Goal: Task Accomplishment & Management: Manage account settings

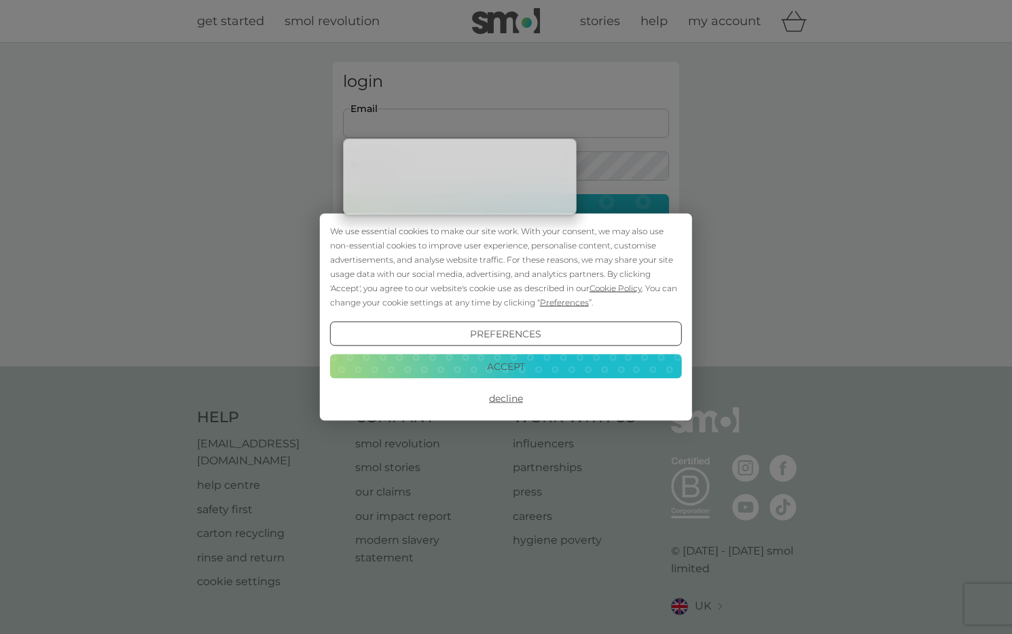
click at [530, 375] on button "Accept" at bounding box center [506, 366] width 352 height 24
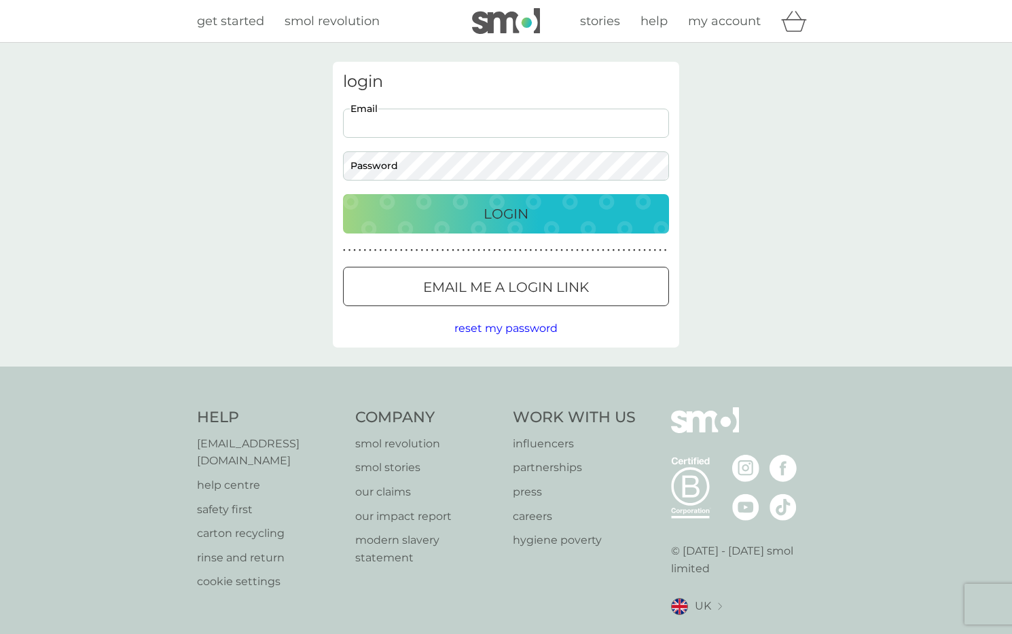
click at [488, 124] on input "Email" at bounding box center [506, 123] width 326 height 29
type input "[EMAIL_ADDRESS][DOMAIN_NAME]"
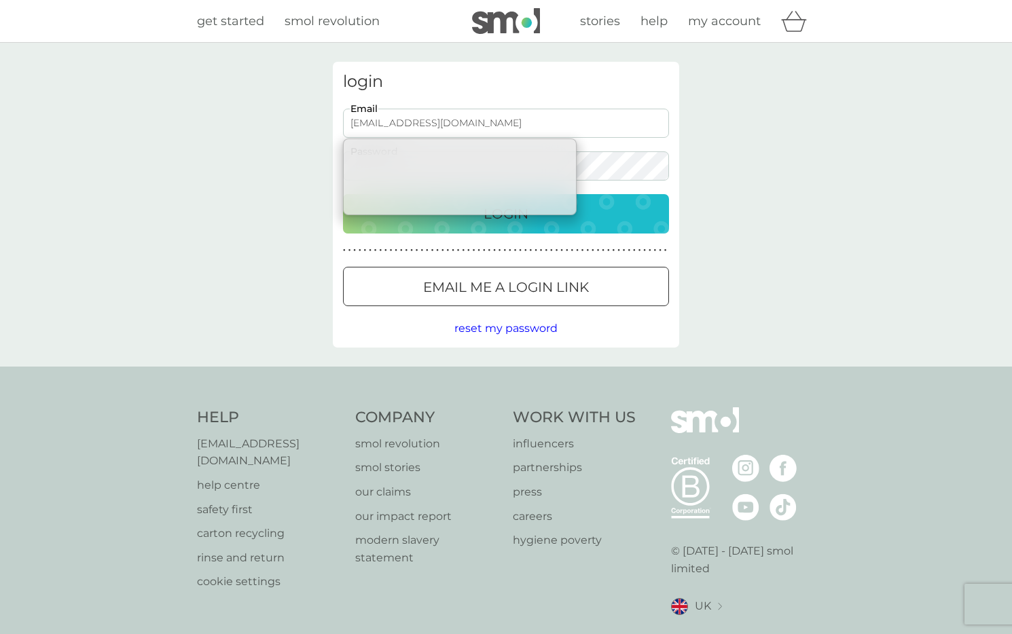
click at [587, 217] on div "Login" at bounding box center [505, 214] width 299 height 22
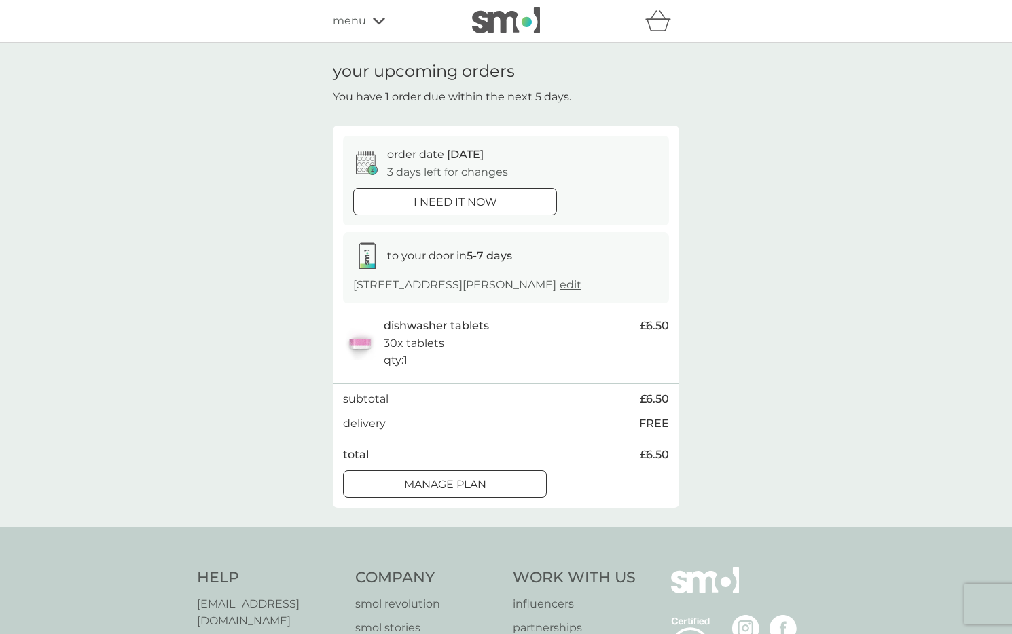
click at [449, 481] on div at bounding box center [445, 483] width 12 height 12
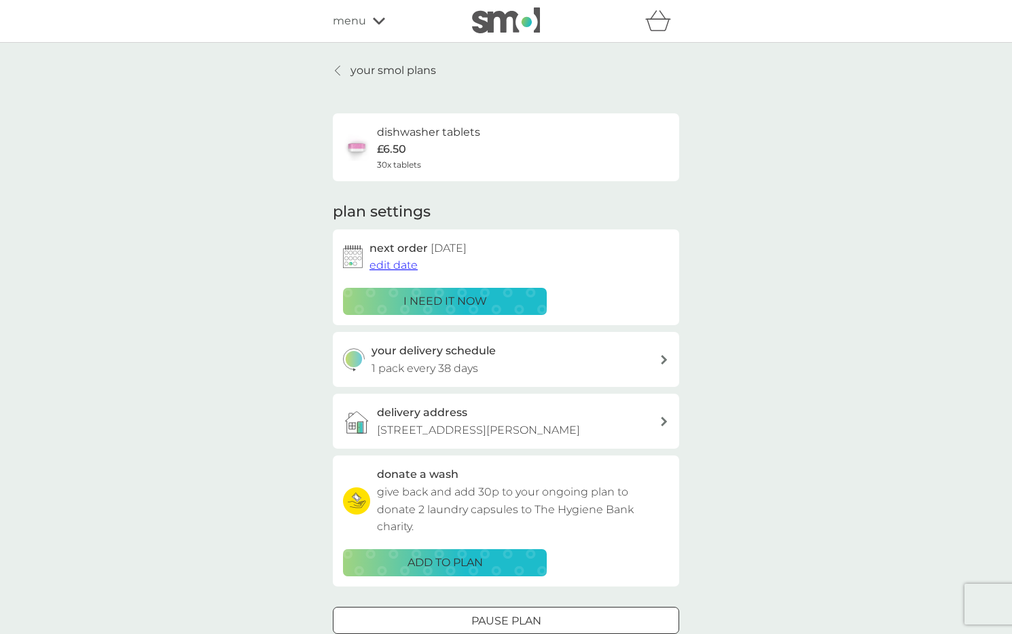
click at [403, 265] on span "edit date" at bounding box center [393, 265] width 48 height 13
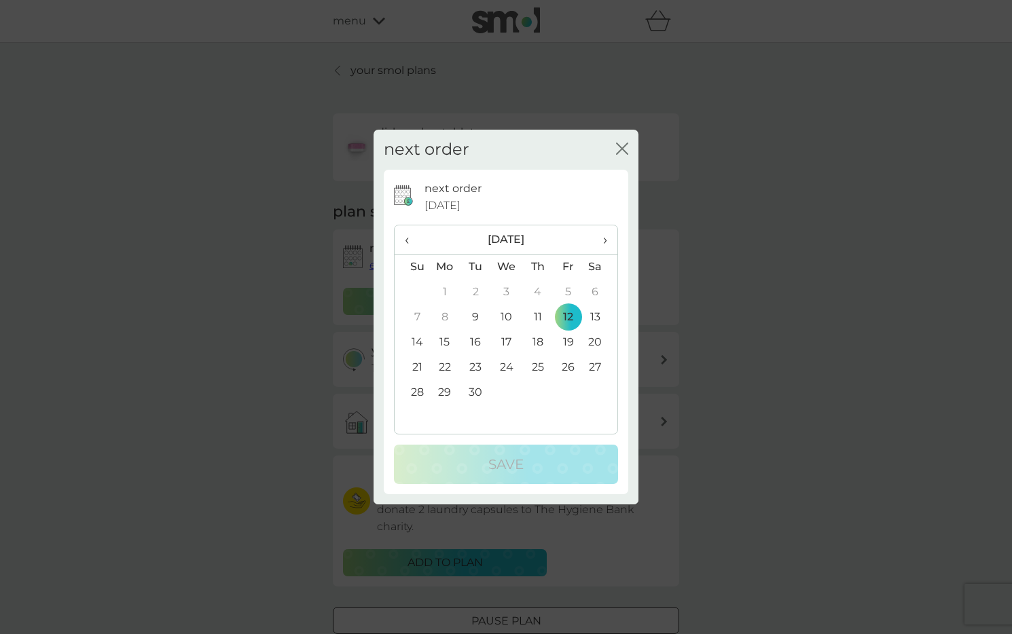
click at [565, 363] on td "26" at bounding box center [568, 367] width 31 height 25
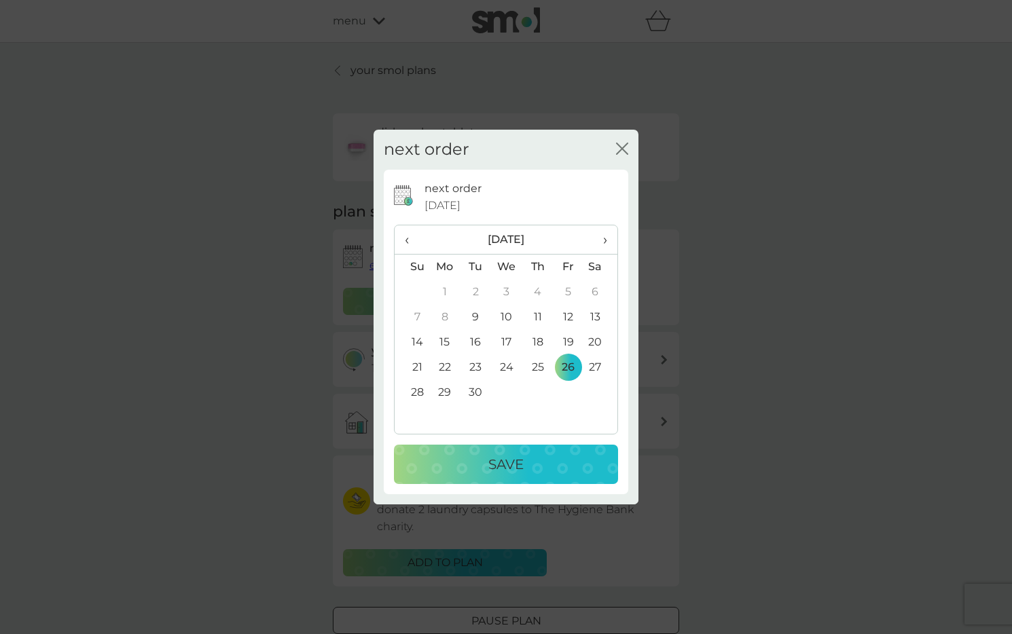
click at [557, 469] on div "Save" at bounding box center [505, 465] width 197 height 22
